Goal: Participate in discussion: Engage in conversation with other users on a specific topic

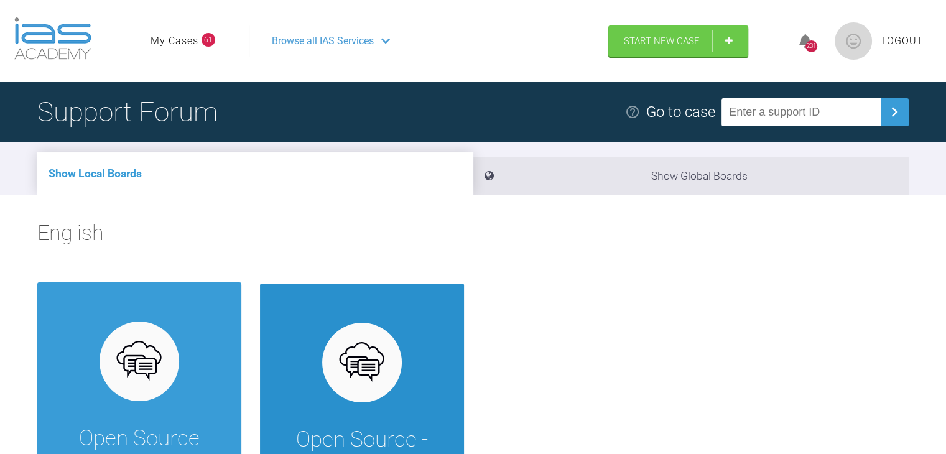
click at [385, 325] on div "Open Source - Complex Ortho Forum for COMPLEX non-IAS appliances and ALL other …" at bounding box center [362, 437] width 204 height 307
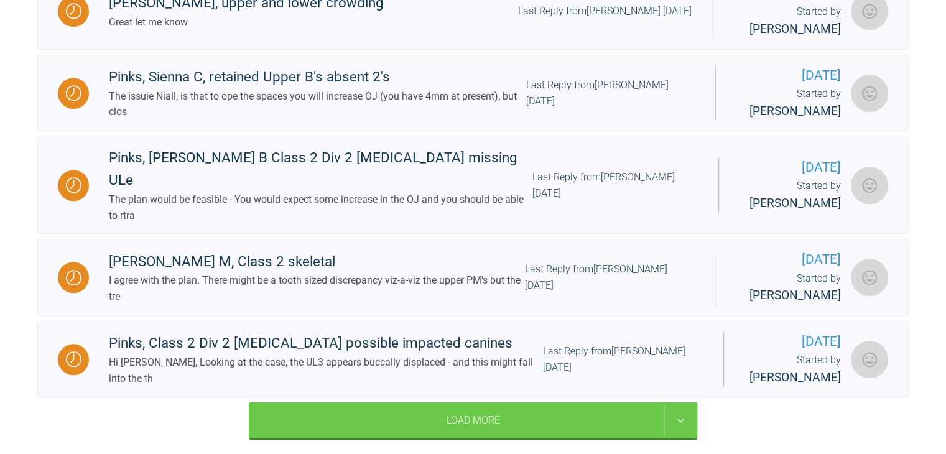
scroll to position [1155, 0]
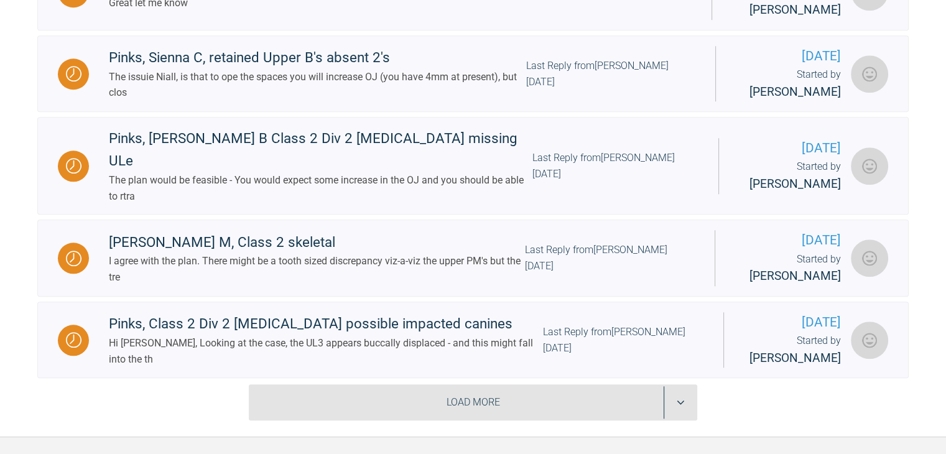
click at [689, 395] on div "Load More" at bounding box center [473, 402] width 448 height 36
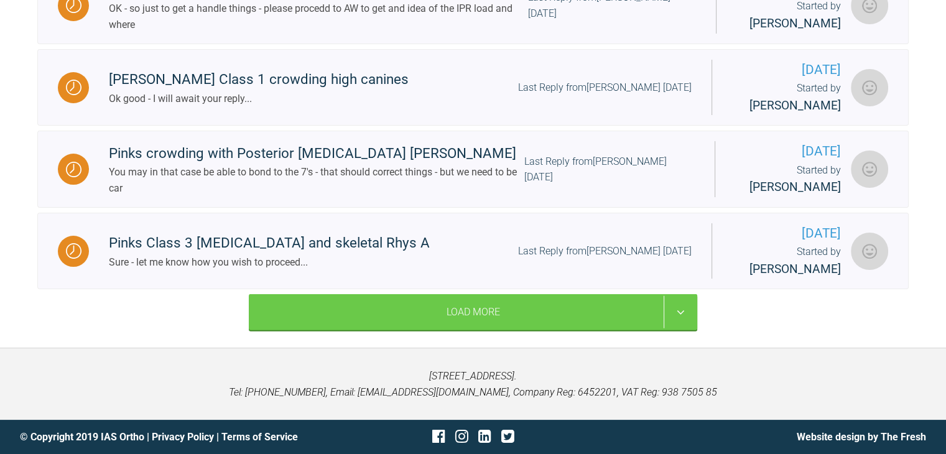
scroll to position [2820, 0]
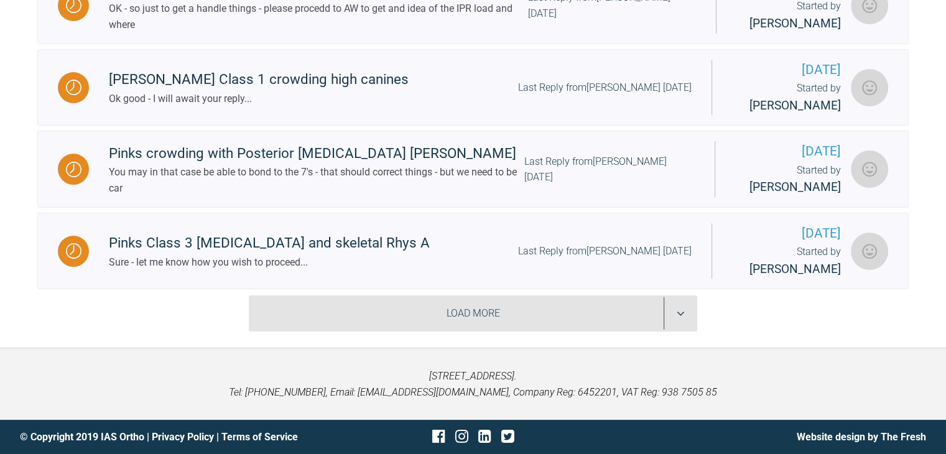
click at [691, 331] on div "Load More" at bounding box center [473, 313] width 448 height 36
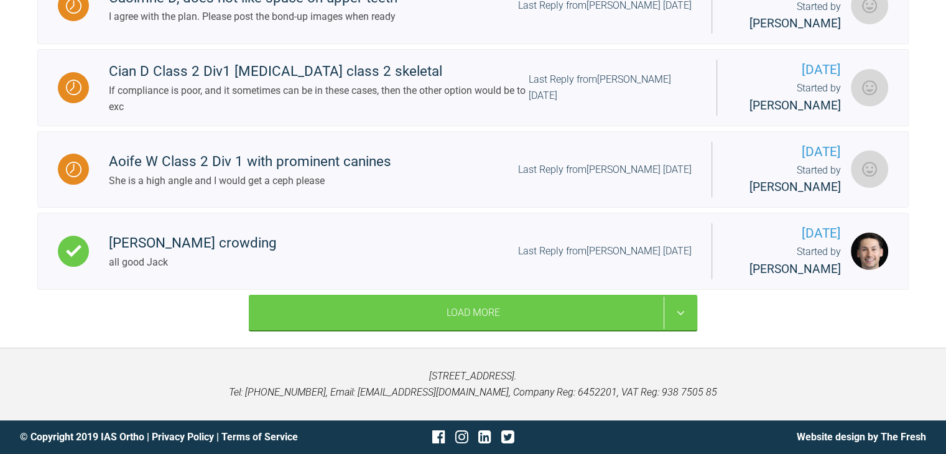
scroll to position [4476, 0]
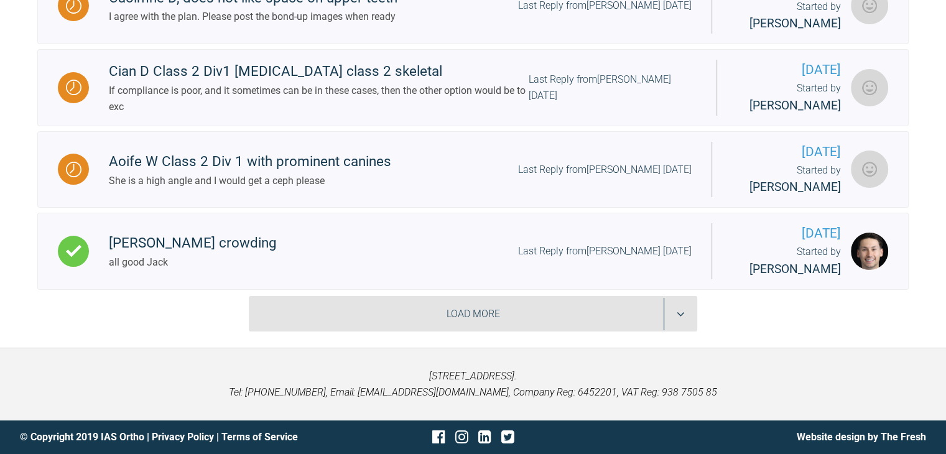
click at [688, 320] on div "Load More" at bounding box center [473, 314] width 448 height 36
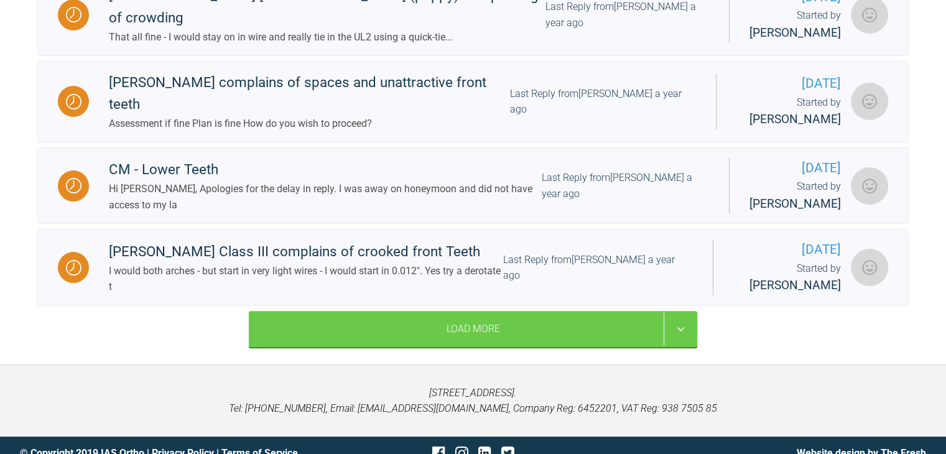
scroll to position [6045, 0]
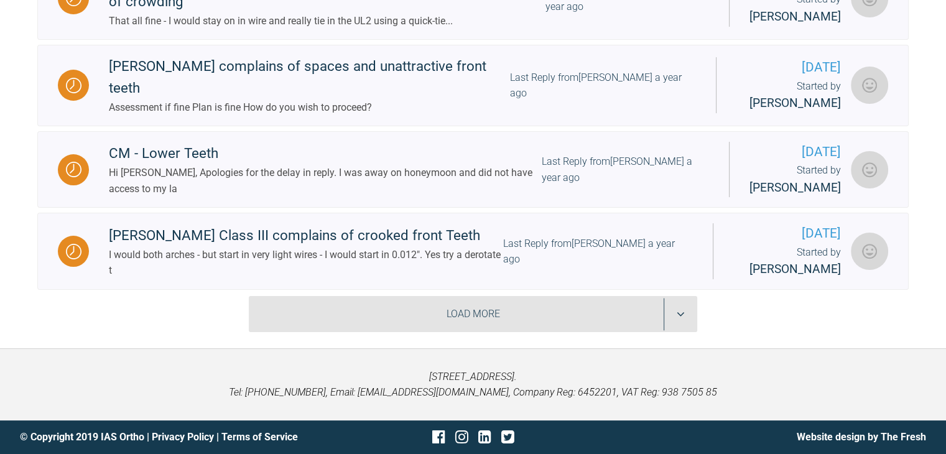
click at [674, 332] on div "Load More" at bounding box center [473, 314] width 448 height 36
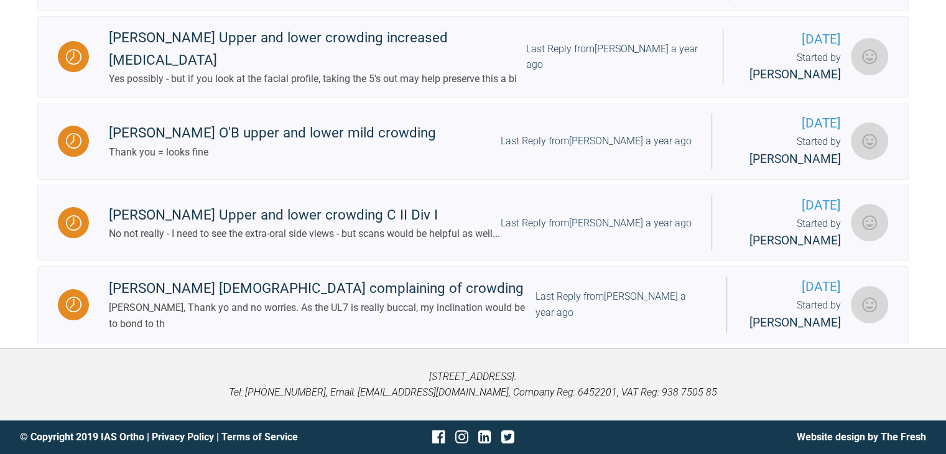
scroll to position [6626, 0]
